Goal: Transaction & Acquisition: Obtain resource

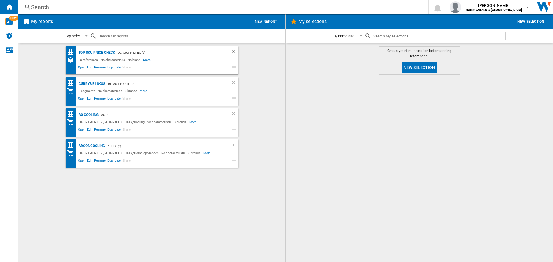
click at [107, 200] on div "Top SKU Price Check - Default profile (2) 20 references - No characteristic - N…" at bounding box center [152, 152] width 256 height 213
click at [86, 114] on div "AO Cooling" at bounding box center [87, 114] width 21 height 7
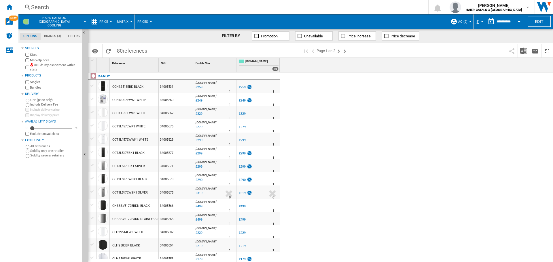
click at [104, 18] on button "Price" at bounding box center [105, 21] width 12 height 14
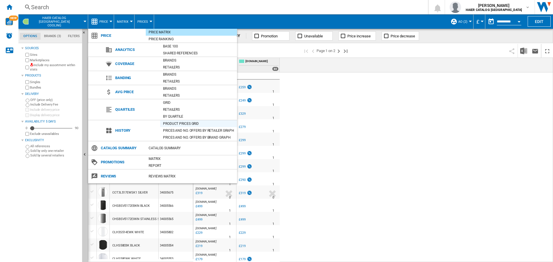
click at [181, 123] on div "Product prices grid" at bounding box center [198, 124] width 77 height 6
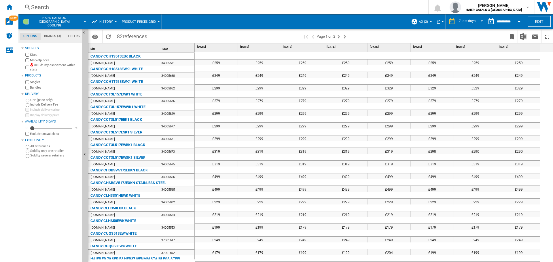
drag, startPoint x: 522, startPoint y: 174, endPoint x: 522, endPoint y: 92, distance: 81.5
click at [523, 33] on button "Download in Excel" at bounding box center [524, 37] width 12 height 14
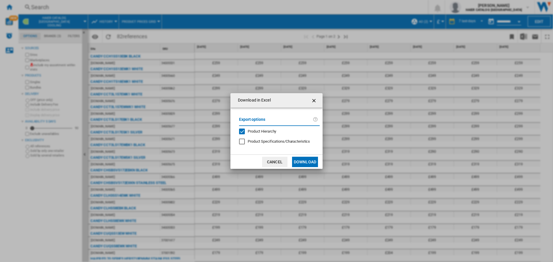
click at [300, 159] on button "Download" at bounding box center [305, 162] width 26 height 10
